Goal: Subscribe to service/newsletter

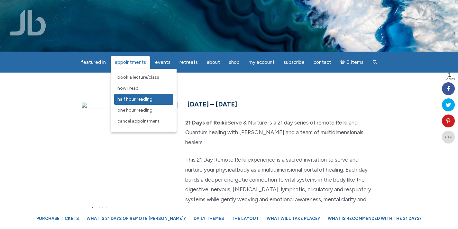
click at [133, 100] on span "Half Hour Reading" at bounding box center [134, 98] width 35 height 5
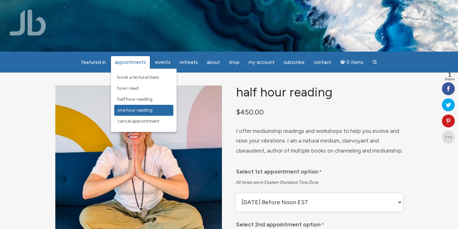
click at [138, 110] on span "One Hour Reading" at bounding box center [134, 109] width 35 height 5
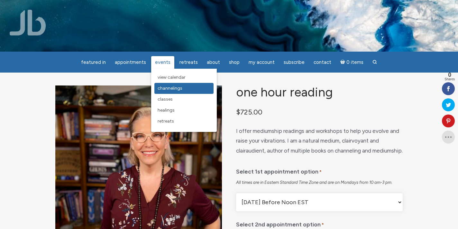
click at [169, 89] on span "Channelings" at bounding box center [170, 87] width 25 height 5
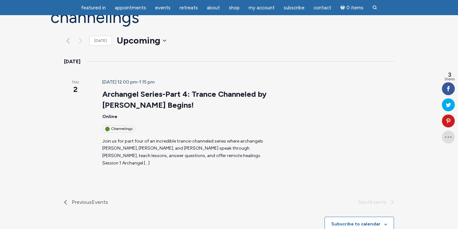
scroll to position [70, 0]
click at [112, 125] on div "Channelings" at bounding box center [118, 128] width 33 height 7
click at [115, 125] on div "Channelings" at bounding box center [118, 128] width 33 height 7
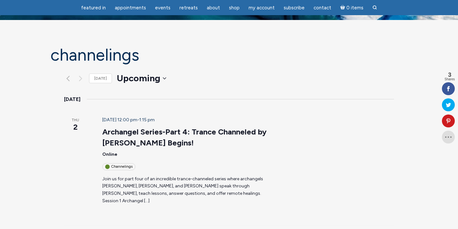
scroll to position [18, 0]
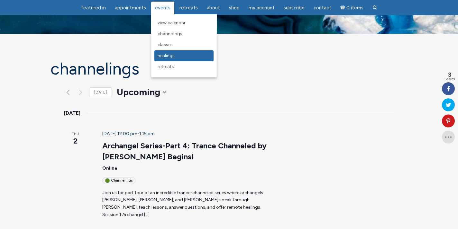
click at [164, 56] on span "Healings" at bounding box center [166, 55] width 17 height 5
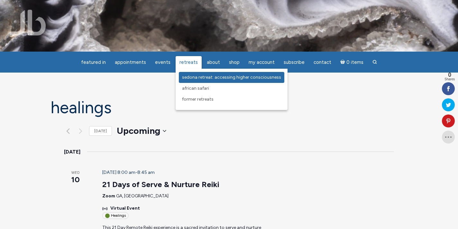
click at [187, 77] on span "Sedona Retreat: Accessing Higher Consciousness" at bounding box center [231, 76] width 99 height 5
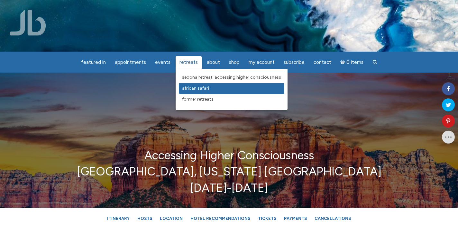
click at [194, 89] on span "African Safari" at bounding box center [195, 87] width 27 height 5
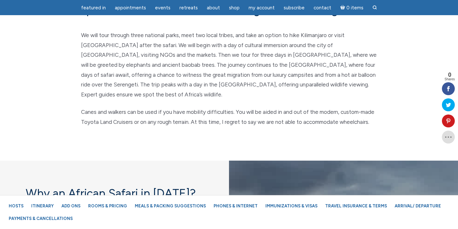
scroll to position [203, 0]
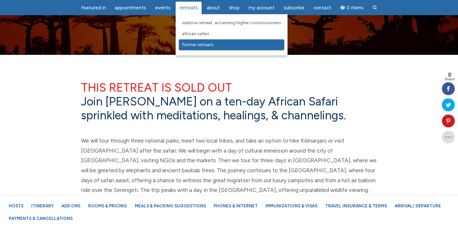
click at [192, 45] on span "Former Retreats" at bounding box center [198, 44] width 32 height 5
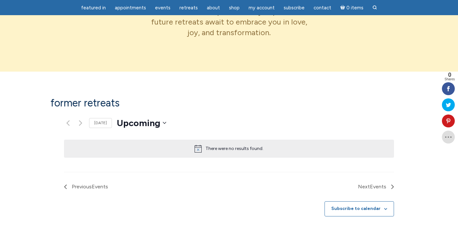
scroll to position [417, 0]
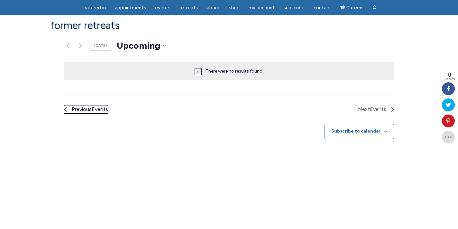
click at [77, 105] on span "Previous Events" at bounding box center [90, 109] width 36 height 8
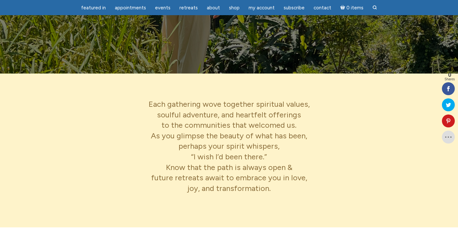
scroll to position [0, 0]
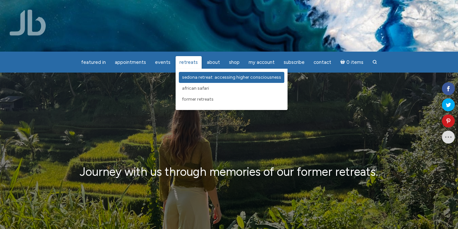
click at [195, 78] on span "Sedona Retreat: Accessing Higher Consciousness" at bounding box center [231, 76] width 99 height 5
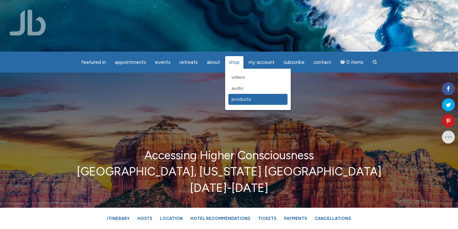
click at [238, 100] on span "Products" at bounding box center [242, 98] width 20 height 5
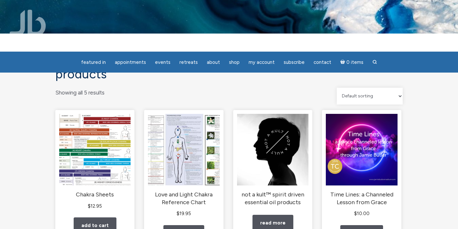
scroll to position [22, 0]
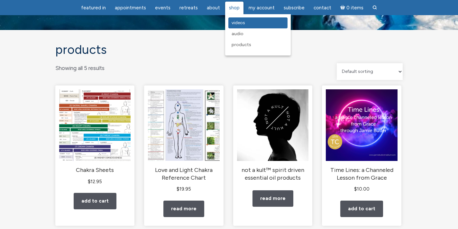
click at [235, 24] on span "Videos" at bounding box center [239, 22] width 14 height 5
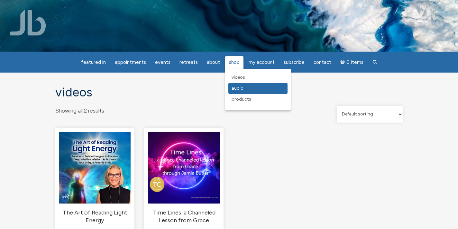
click at [238, 88] on span "Audio" at bounding box center [238, 87] width 12 height 5
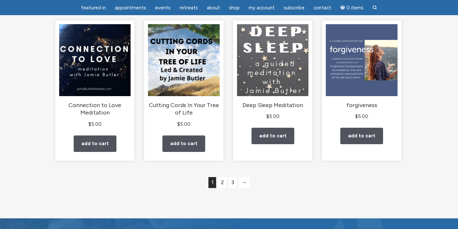
scroll to position [547, 0]
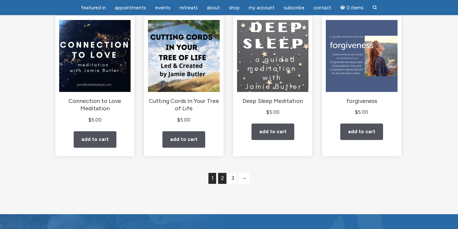
click at [222, 183] on link "2" at bounding box center [222, 178] width 8 height 11
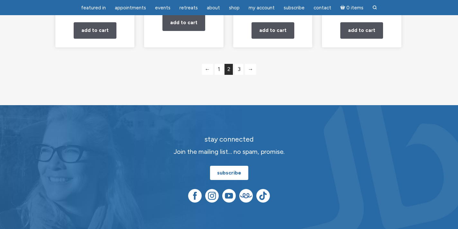
scroll to position [671, 0]
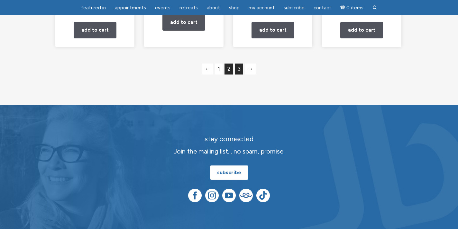
click at [241, 74] on link "3" at bounding box center [239, 68] width 8 height 11
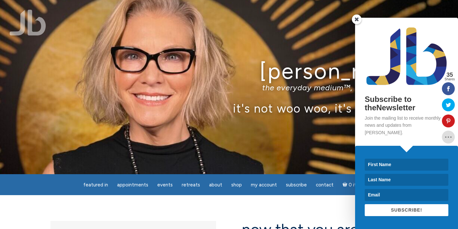
click at [381, 164] on input at bounding box center [407, 164] width 84 height 12
type input "[PERSON_NAME] [PERSON_NAME]"
type input "[PERSON_NAME]"
type input "[EMAIL_ADDRESS][DOMAIN_NAME]"
click at [411, 210] on span "SUBSCRIBE!" at bounding box center [406, 209] width 31 height 5
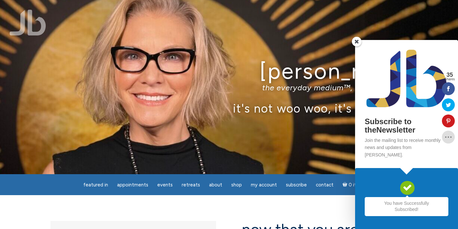
click at [357, 46] on span at bounding box center [357, 42] width 10 height 10
